Goal: Find specific page/section: Find specific page/section

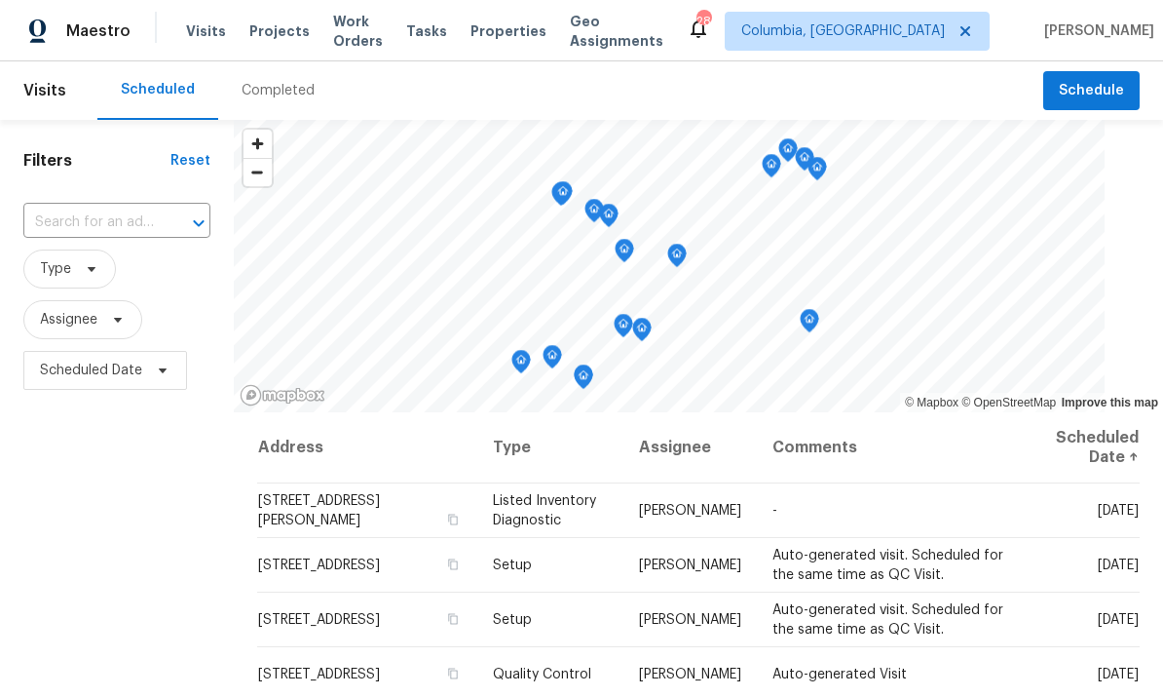
click at [275, 25] on span "Projects" at bounding box center [279, 30] width 60 height 19
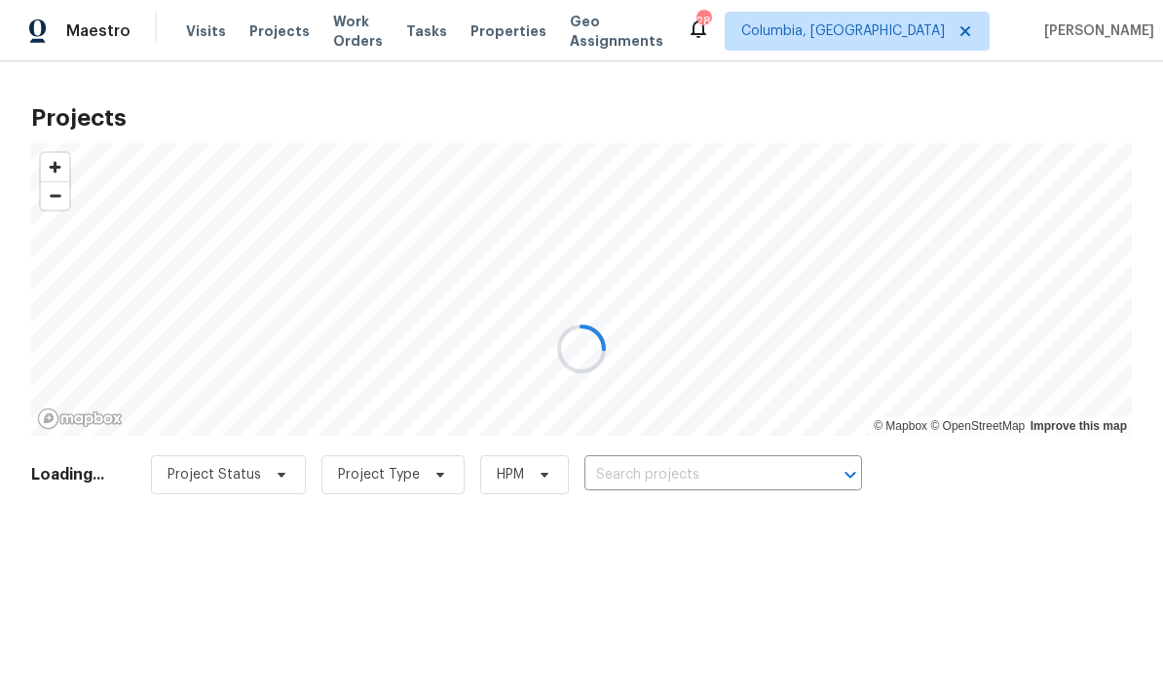
click at [646, 468] on div at bounding box center [581, 348] width 1163 height 697
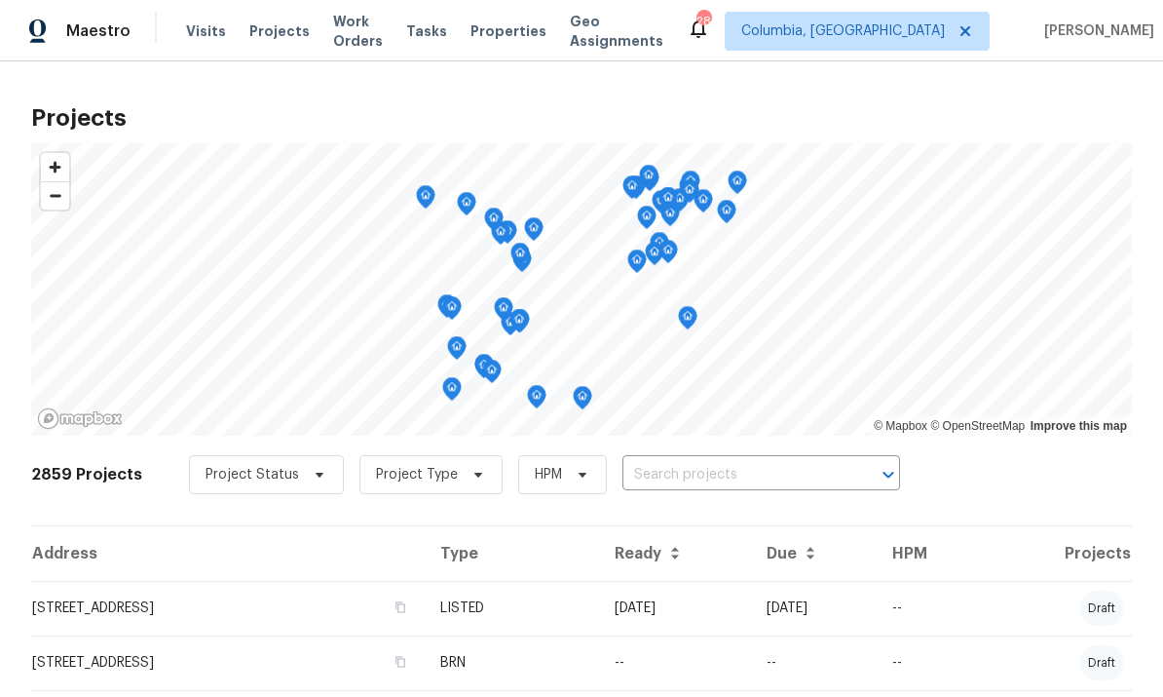
click at [674, 488] on input "text" at bounding box center [734, 475] width 223 height 30
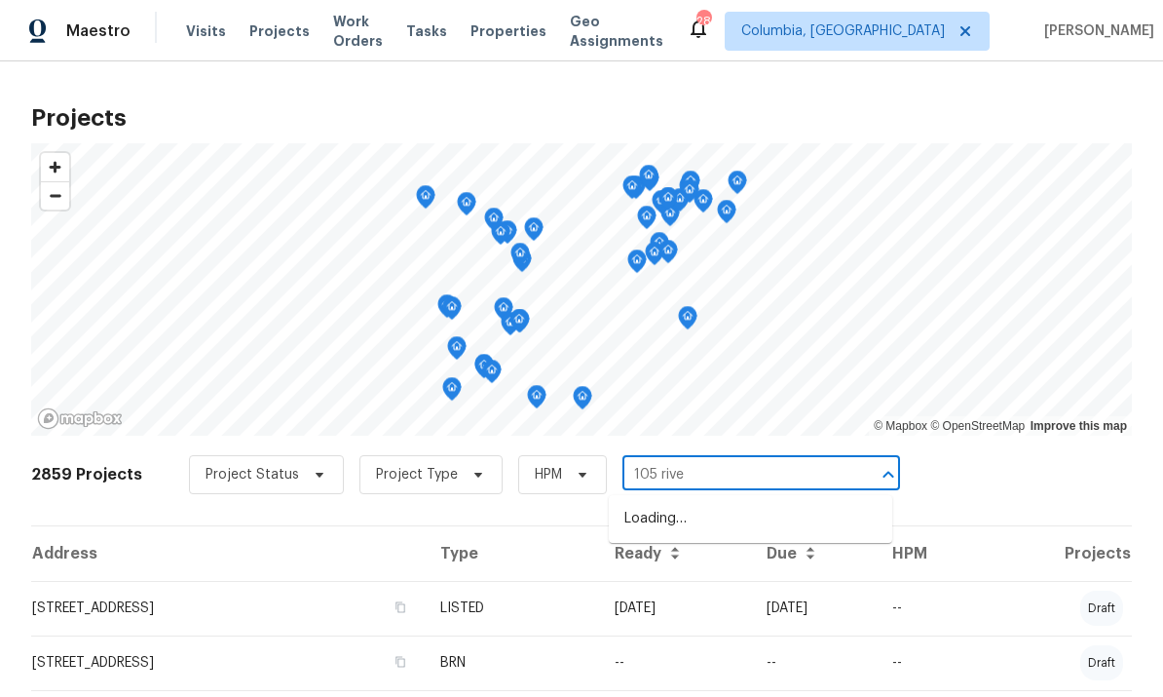
type input "105 river"
click at [702, 522] on li "[STREET_ADDRESS]" at bounding box center [751, 519] width 284 height 32
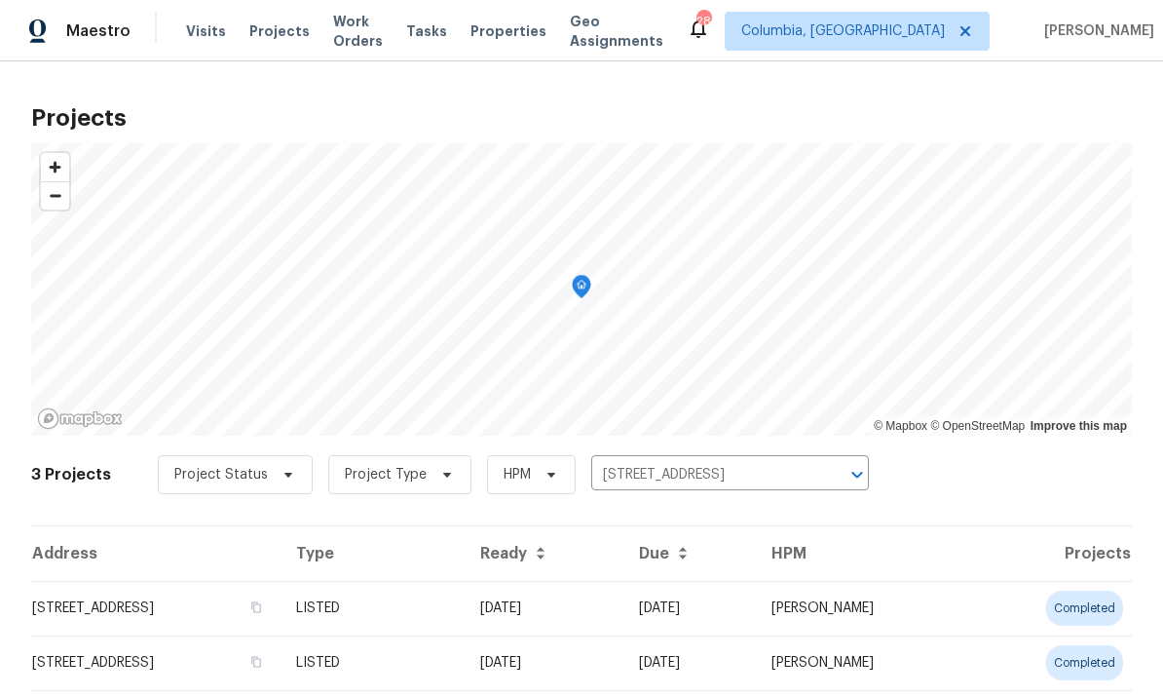
click at [212, 614] on td "[STREET_ADDRESS]" at bounding box center [155, 608] width 249 height 55
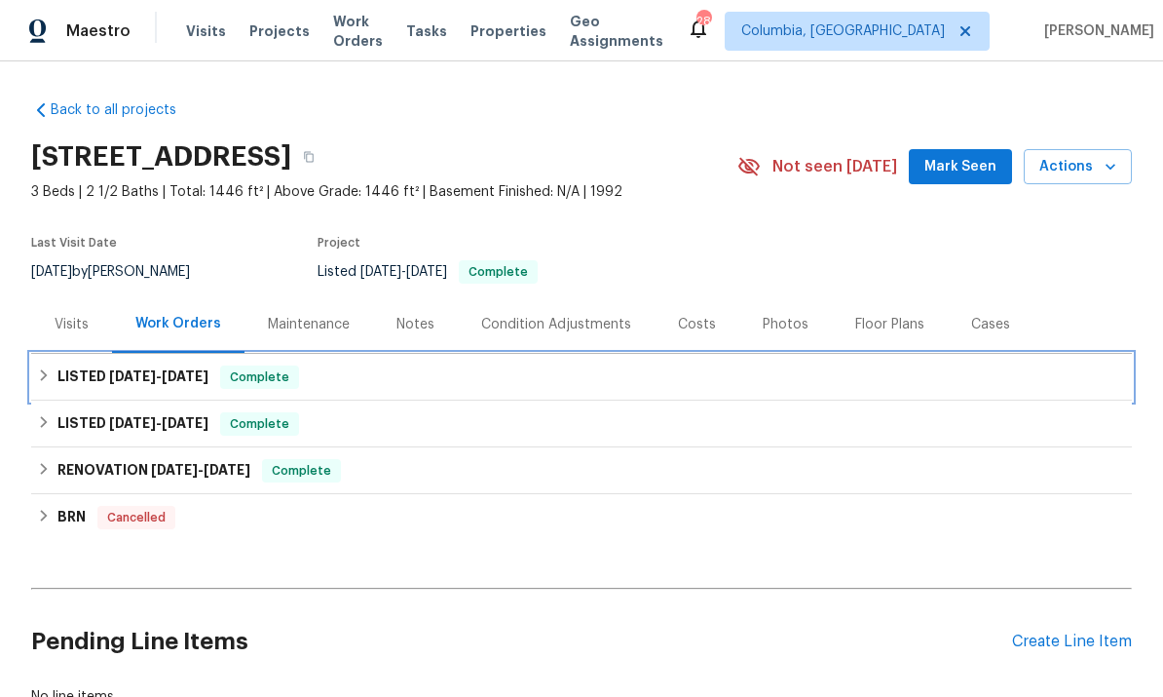
click at [142, 369] on span "[DATE]" at bounding box center [132, 376] width 47 height 14
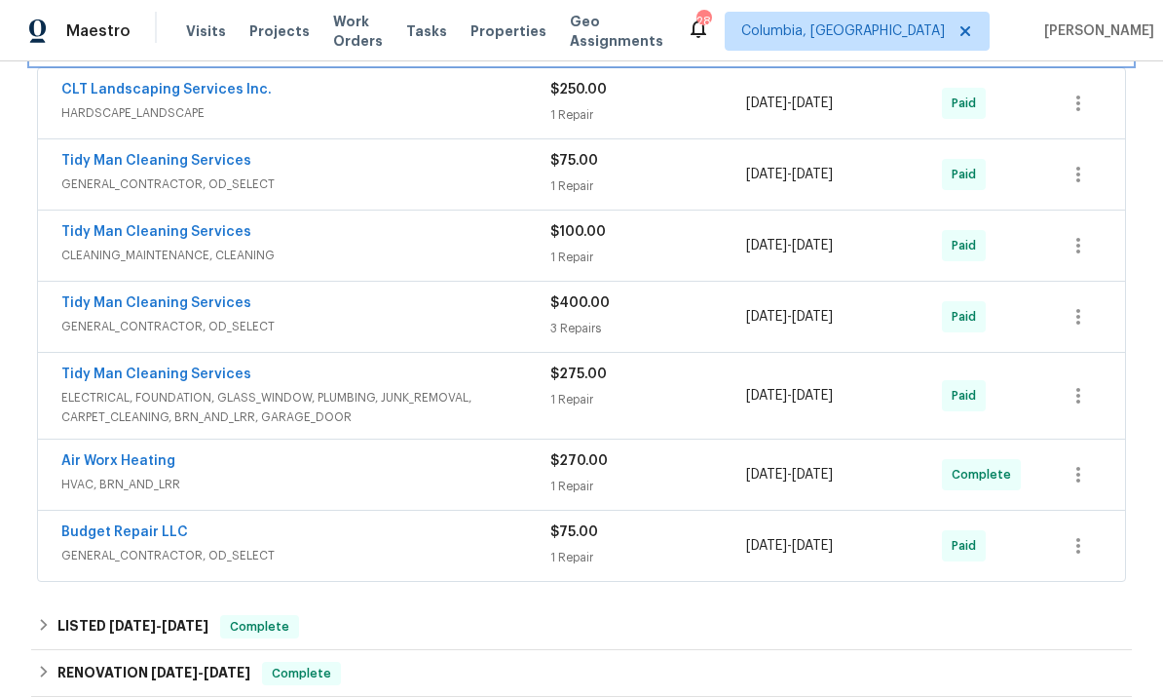
scroll to position [377, 0]
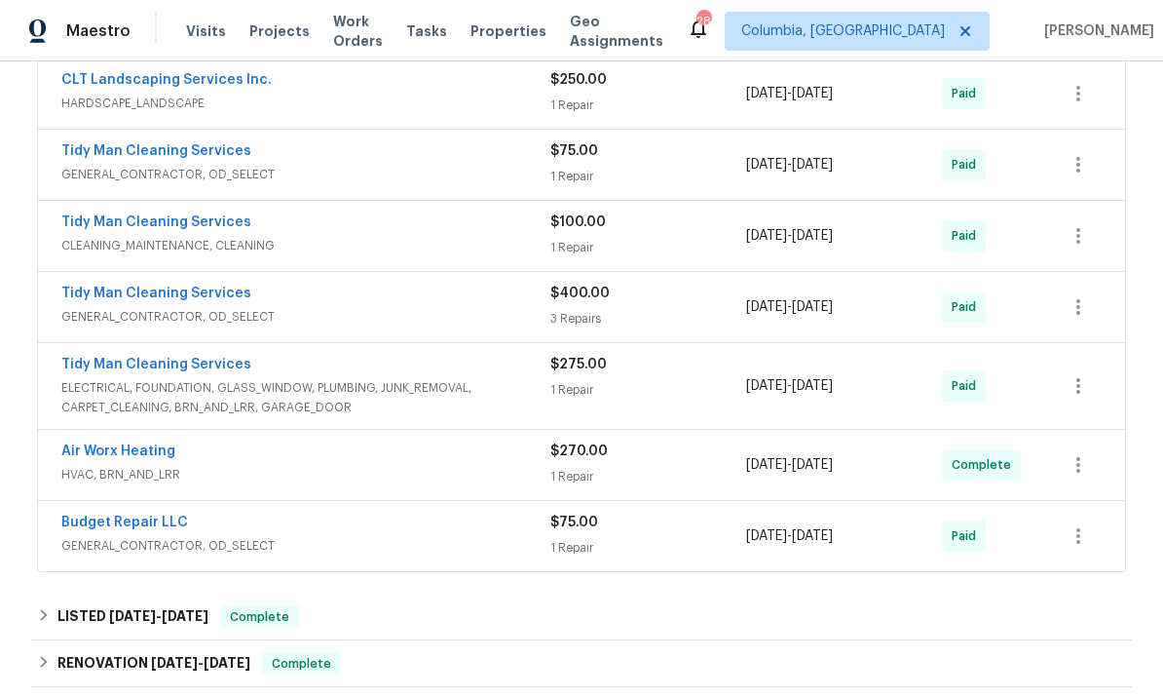
click at [122, 444] on link "Air Worx Heating" at bounding box center [118, 451] width 114 height 14
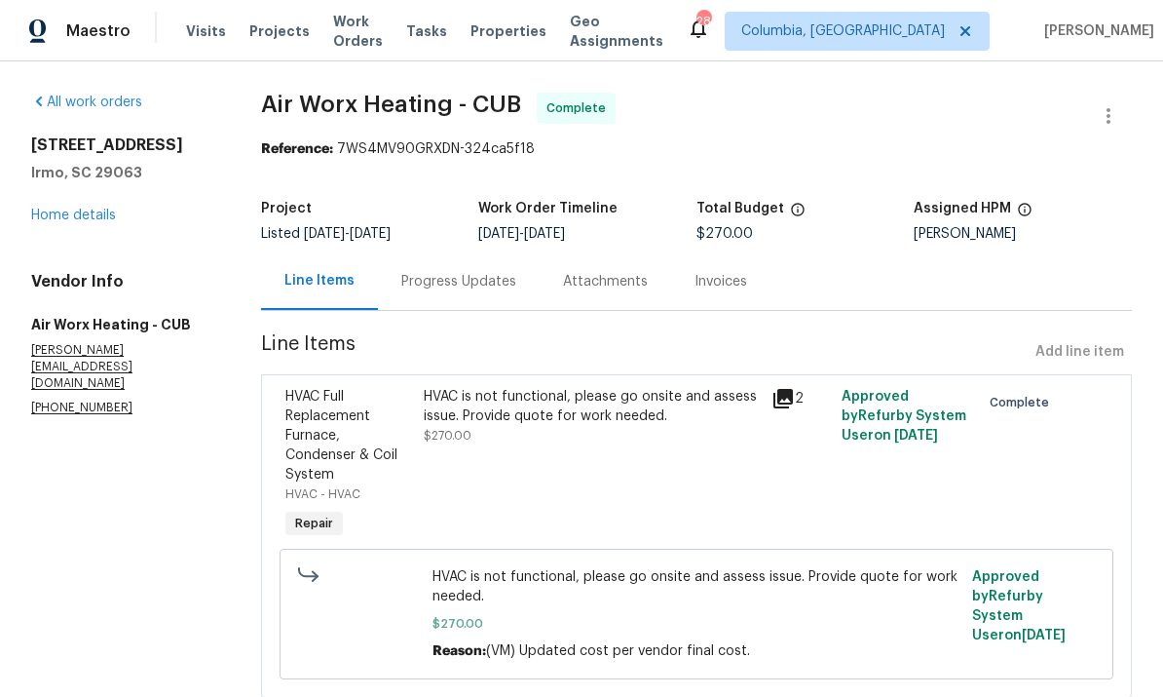
scroll to position [19, 0]
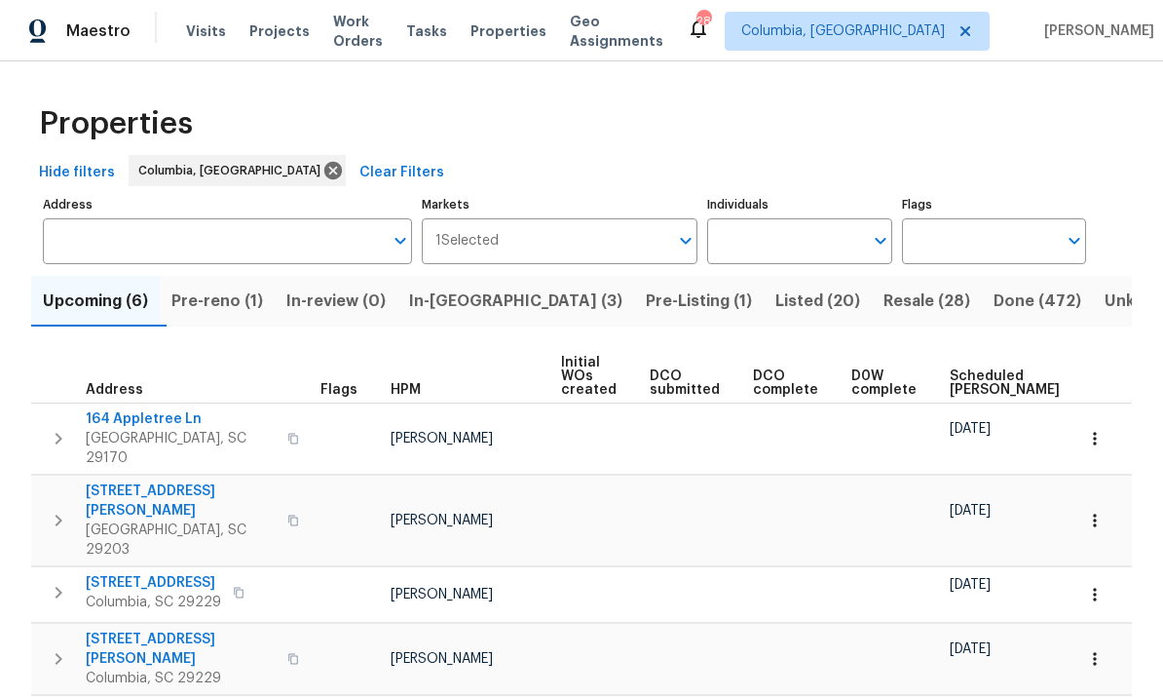
click at [253, 30] on span "Projects" at bounding box center [279, 30] width 60 height 19
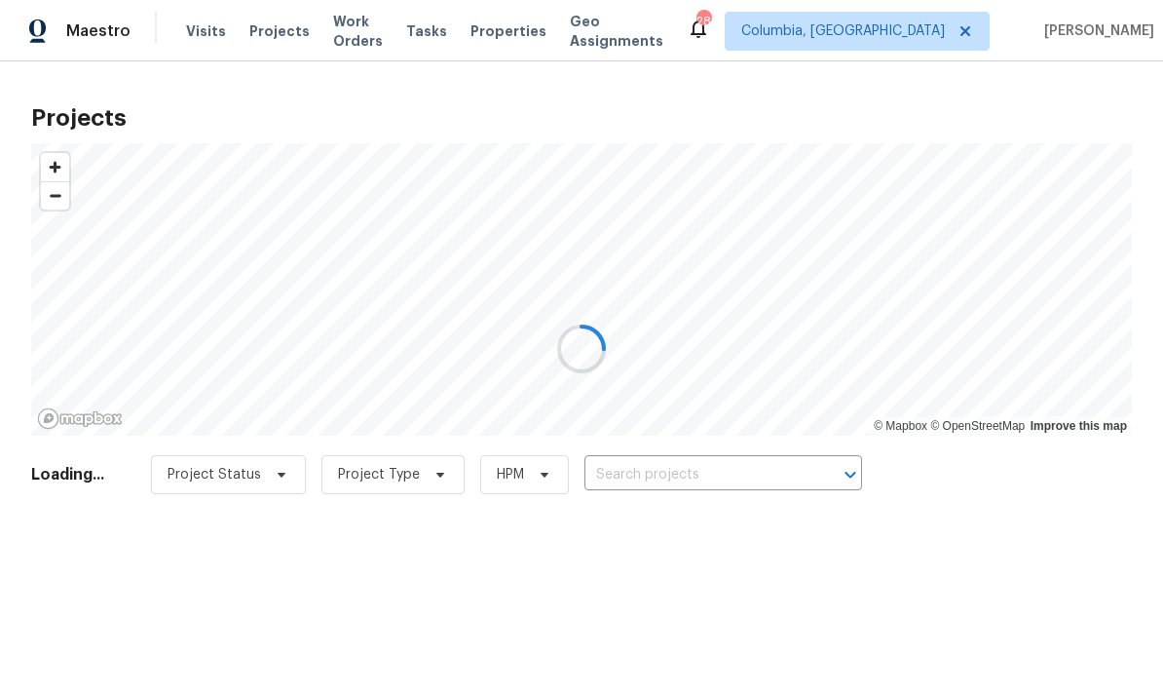
click at [605, 478] on div at bounding box center [581, 348] width 1163 height 697
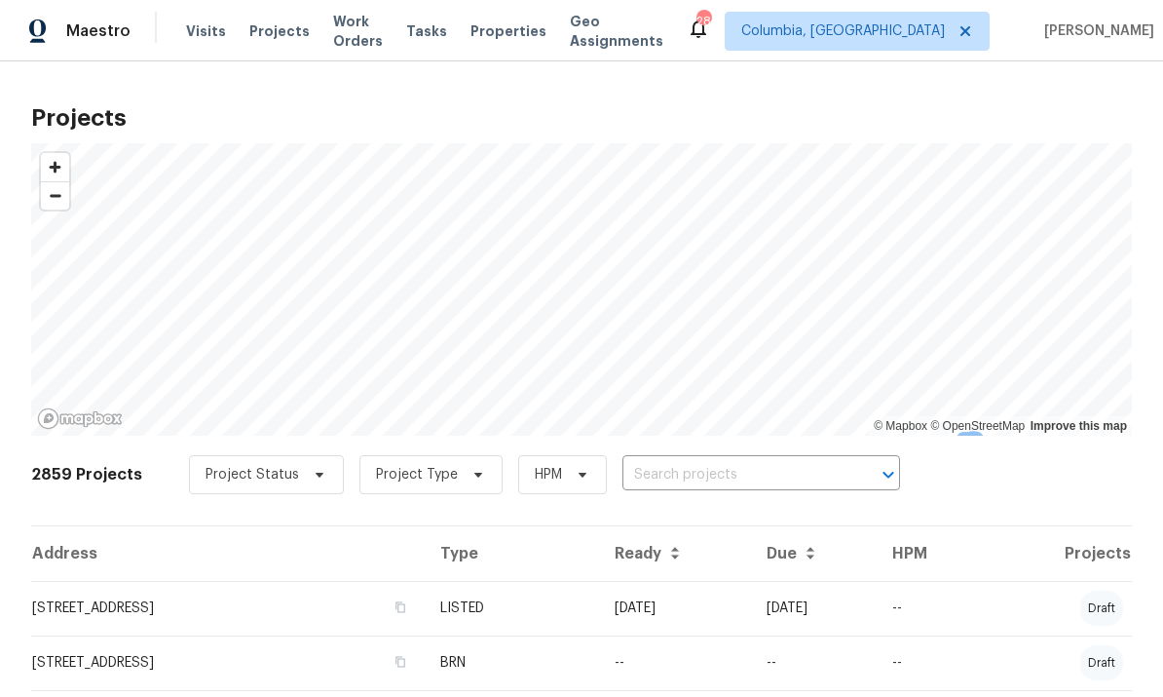
click at [650, 476] on input "text" at bounding box center [734, 475] width 223 height 30
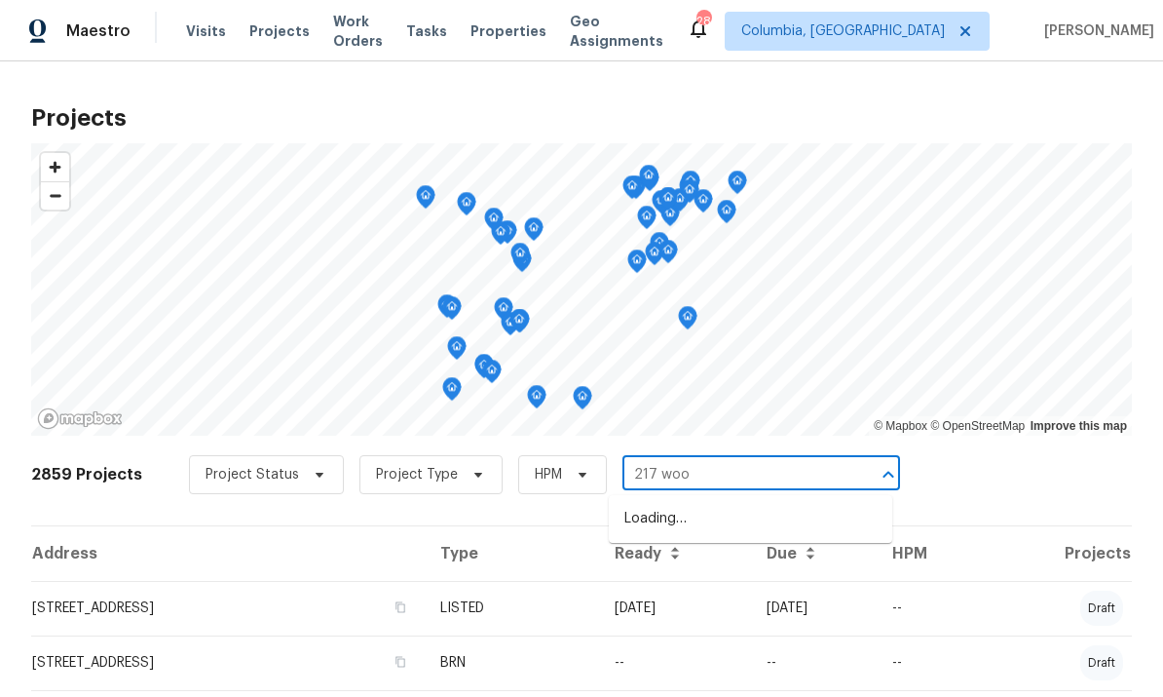
type input "217 wood"
click at [756, 514] on li "[STREET_ADDRESS]" at bounding box center [751, 519] width 284 height 32
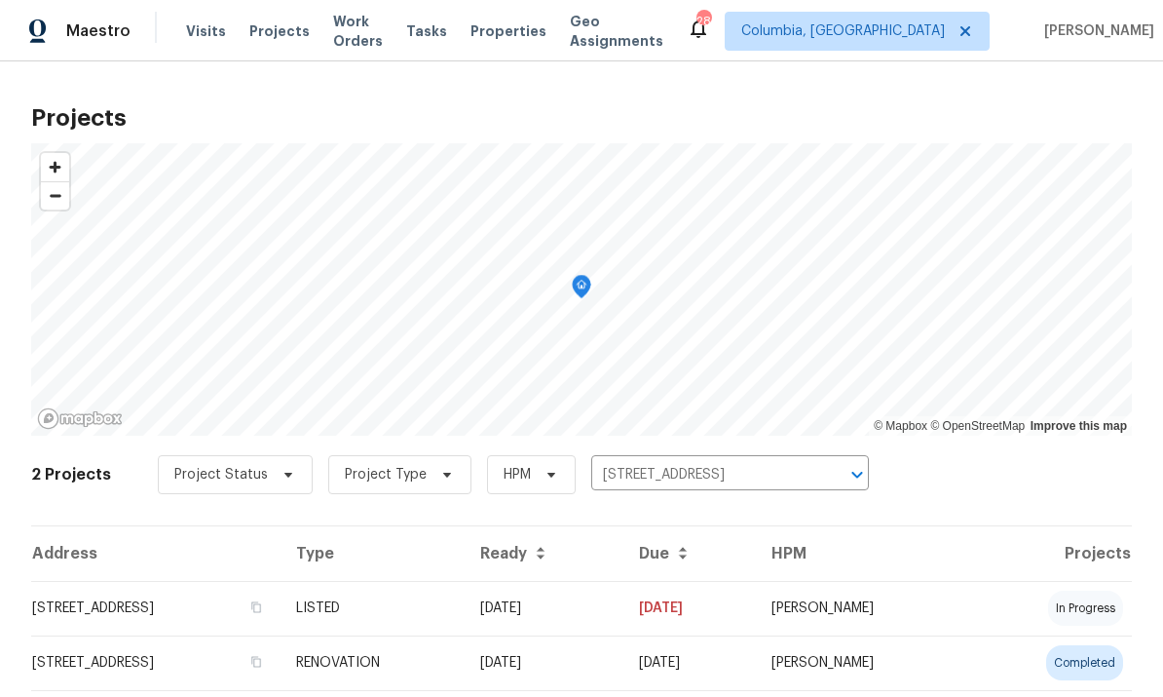
click at [255, 611] on td "[STREET_ADDRESS]" at bounding box center [155, 608] width 249 height 55
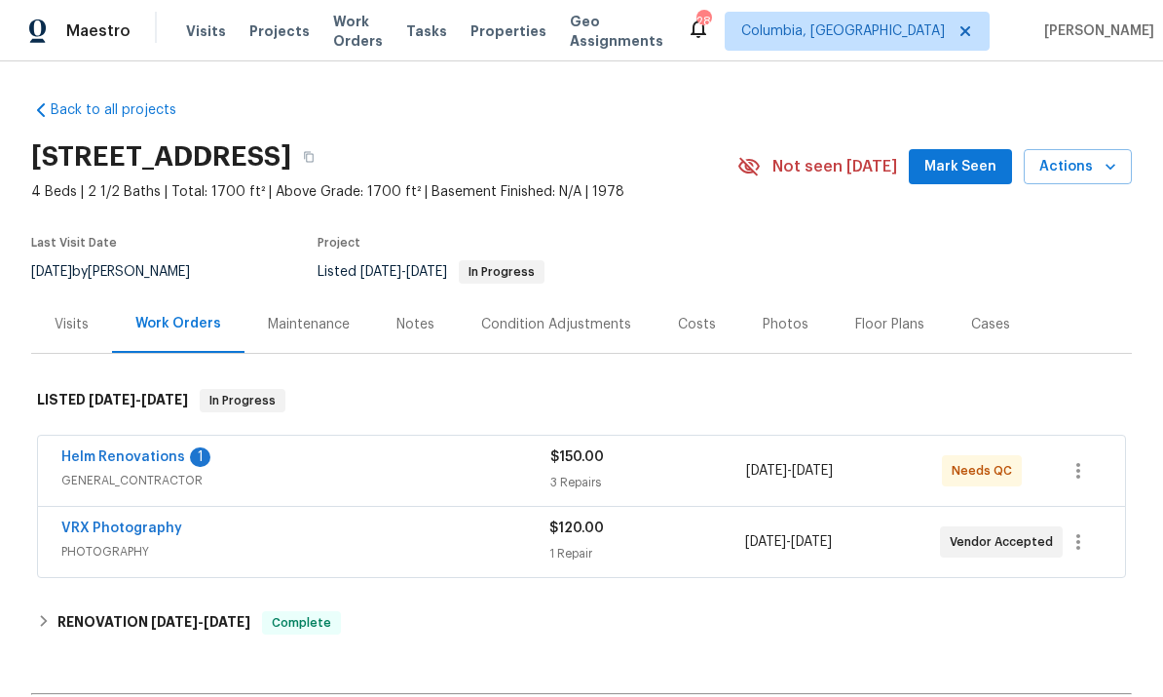
click at [414, 323] on div "Notes" at bounding box center [416, 324] width 38 height 19
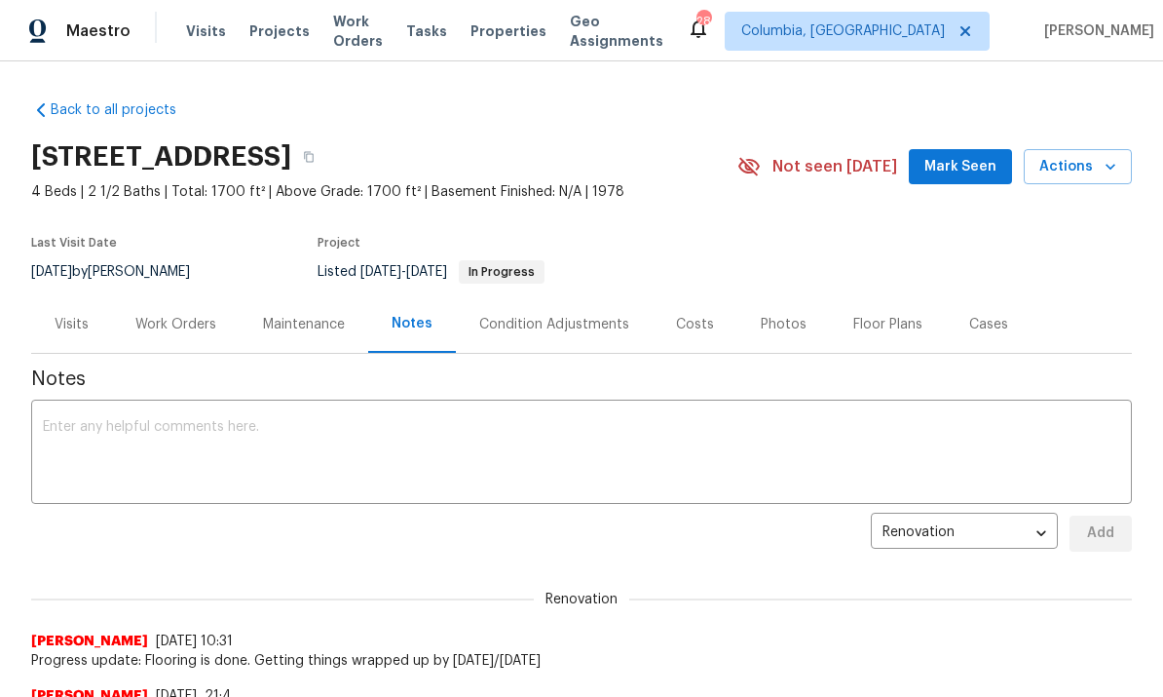
click at [174, 334] on div "Work Orders" at bounding box center [176, 323] width 128 height 57
